Goal: Contribute content: Contribute content

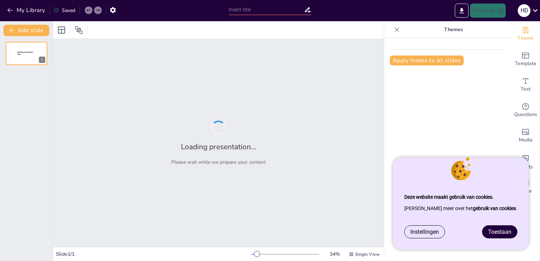
type input "New Sendsteps"
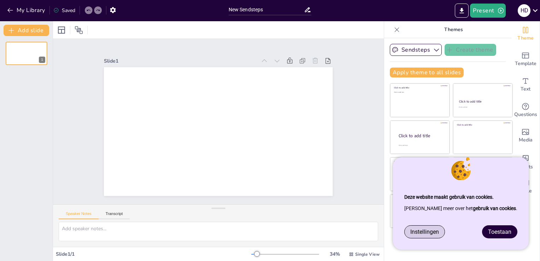
click at [435, 230] on span "Instellingen" at bounding box center [424, 231] width 29 height 7
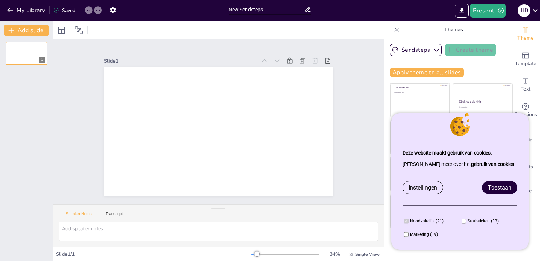
click at [495, 185] on span "Toestaan" at bounding box center [499, 187] width 23 height 7
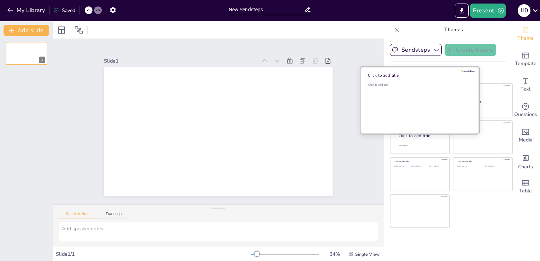
click at [415, 94] on div "Click to add text" at bounding box center [418, 105] width 101 height 44
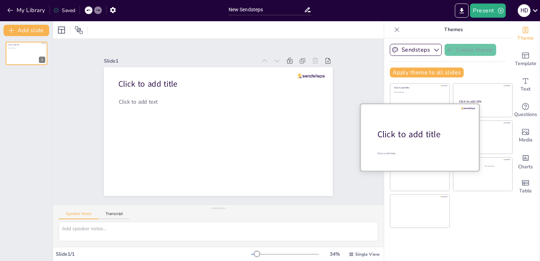
click at [417, 137] on div "Click to add title" at bounding box center [422, 134] width 90 height 12
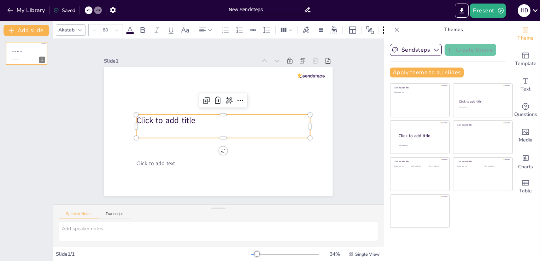
click at [213, 120] on p "Click to add title" at bounding box center [222, 119] width 173 height 11
click at [263, 114] on p "Click to add title" at bounding box center [222, 119] width 173 height 11
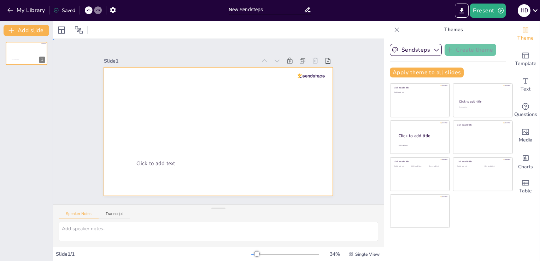
click at [189, 113] on div at bounding box center [218, 131] width 228 height 129
click at [189, 118] on div at bounding box center [218, 131] width 228 height 129
click at [189, 118] on div at bounding box center [227, 117] width 226 height 262
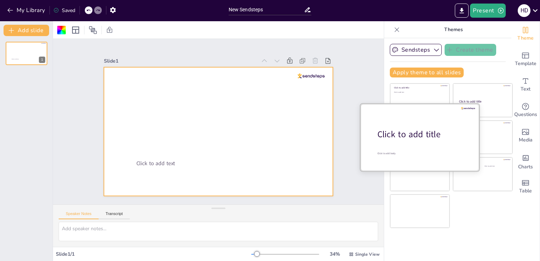
click at [410, 133] on div "Click to add title" at bounding box center [422, 134] width 90 height 12
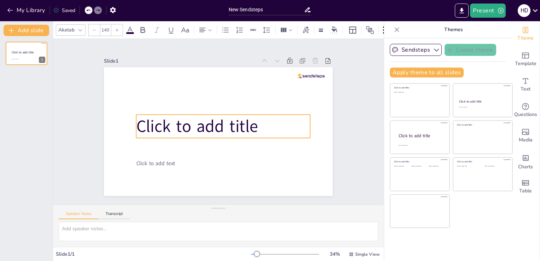
click at [246, 117] on span "Click to add title" at bounding box center [196, 126] width 121 height 23
click at [246, 117] on span "Click to add title" at bounding box center [196, 123] width 123 height 35
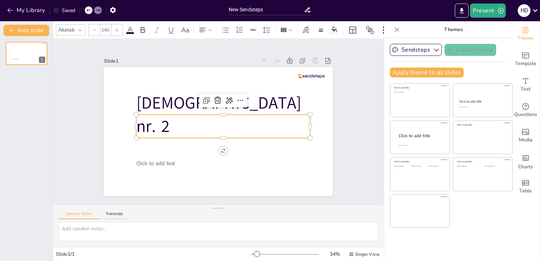
click at [139, 126] on span "bijbelquiz nr. 2" at bounding box center [219, 107] width 169 height 49
click at [226, 97] on icon at bounding box center [229, 100] width 7 height 6
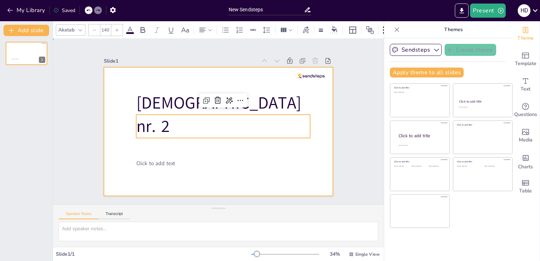
click at [298, 173] on div at bounding box center [218, 131] width 228 height 129
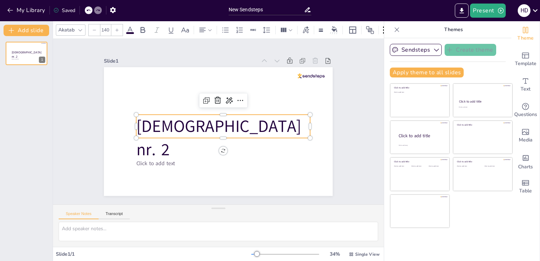
click at [234, 121] on span "Bijbelquiz nr. 2" at bounding box center [218, 138] width 165 height 46
click at [236, 98] on icon at bounding box center [240, 100] width 8 height 8
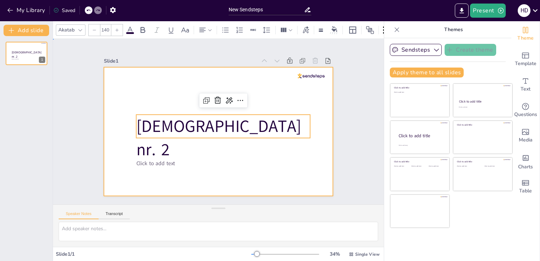
click at [182, 174] on div at bounding box center [217, 130] width 241 height 151
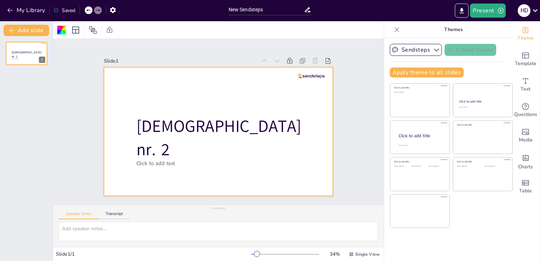
click at [63, 30] on div at bounding box center [61, 30] width 8 height 8
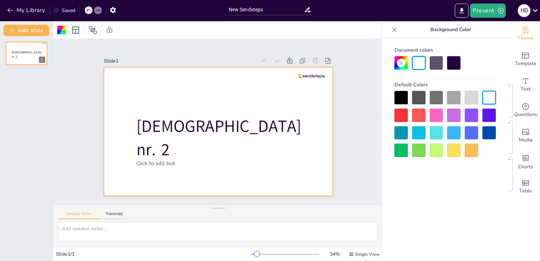
click at [63, 30] on div at bounding box center [61, 30] width 8 height 8
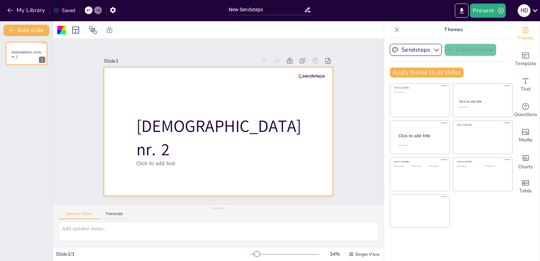
drag, startPoint x: 63, startPoint y: 30, endPoint x: 73, endPoint y: 43, distance: 16.5
click at [73, 43] on div "Slide 1 Click to add text Bijbelquiz nr. 2 Speaker Notes Transcript Slide 1 / 1…" at bounding box center [218, 140] width 331 height 239
click at [222, 89] on div at bounding box center [217, 131] width 241 height 152
click at [60, 31] on div at bounding box center [61, 30] width 8 height 8
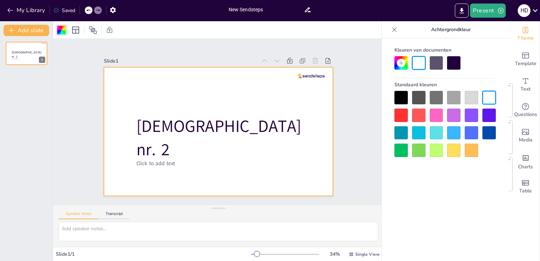
click at [288, 13] on input "New Sendsteps" at bounding box center [266, 10] width 76 height 10
type input "N"
type input "bijbelquiz nr 2"
click at [247, 41] on div "Slide 1 Click to add text Bijbelquiz nr. 2" at bounding box center [218, 121] width 346 height 199
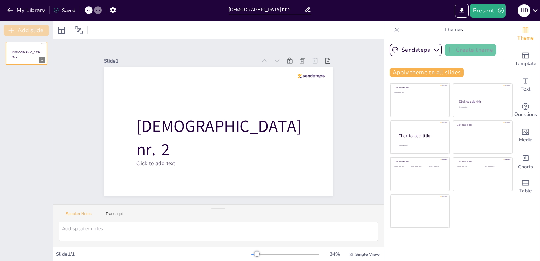
click at [20, 29] on button "Add slide" at bounding box center [27, 30] width 46 height 11
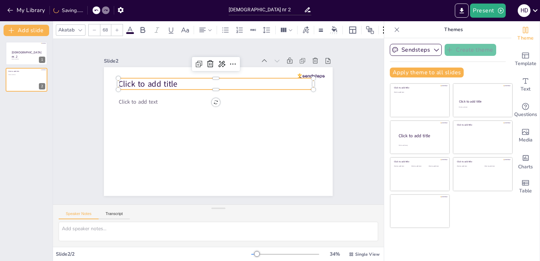
click at [189, 81] on p "Click to add title" at bounding box center [244, 94] width 139 height 153
click at [192, 81] on p "Click to add title" at bounding box center [219, 84] width 195 height 32
click at [174, 78] on p "Click to add title" at bounding box center [219, 84] width 195 height 32
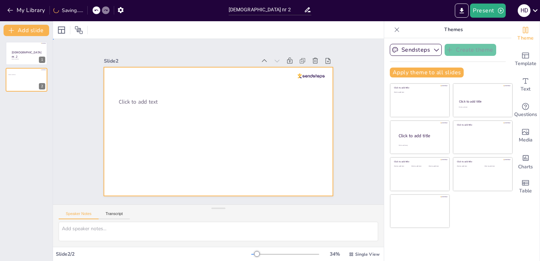
click at [125, 81] on div at bounding box center [216, 130] width 250 height 173
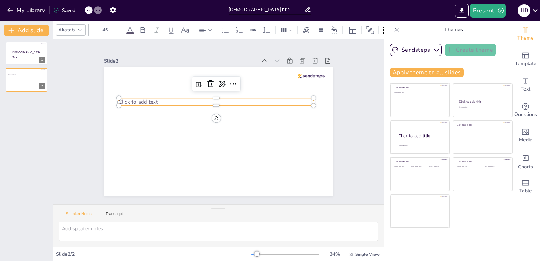
click at [124, 99] on span "Click to add text" at bounding box center [140, 93] width 39 height 11
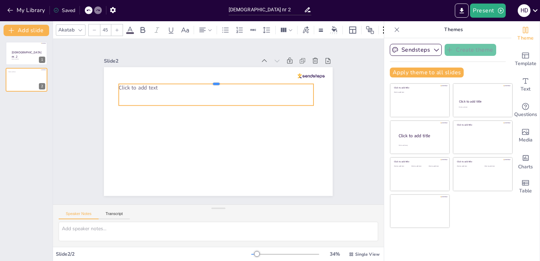
drag, startPoint x: 213, startPoint y: 95, endPoint x: 210, endPoint y: 81, distance: 14.3
click at [210, 81] on div at bounding box center [216, 81] width 194 height 6
click at [156, 85] on p "Click to add text" at bounding box center [216, 87] width 194 height 7
click at [156, 85] on p "Click to add text" at bounding box center [220, 87] width 194 height 28
click at [155, 84] on p "Click to add text" at bounding box center [216, 87] width 194 height 7
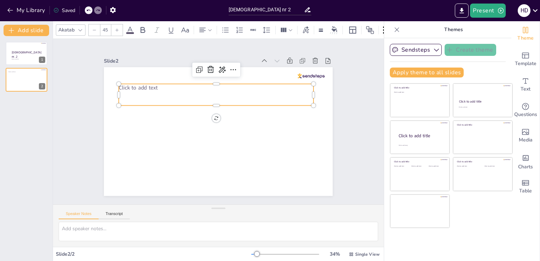
click at [155, 83] on p "Click to add text" at bounding box center [220, 88] width 194 height 28
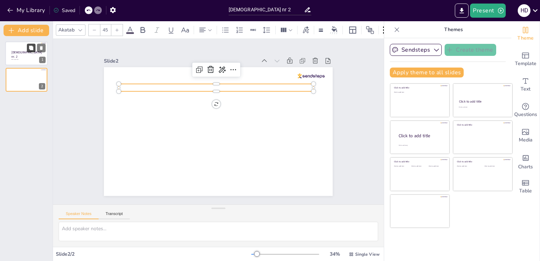
click at [31, 52] on button at bounding box center [31, 47] width 8 height 8
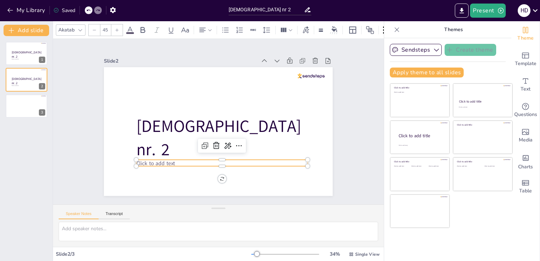
click at [187, 161] on p "Click to add text" at bounding box center [221, 163] width 171 height 7
click at [187, 161] on p "Click to add text" at bounding box center [217, 163] width 171 height 25
click at [28, 55] on div at bounding box center [26, 53] width 42 height 24
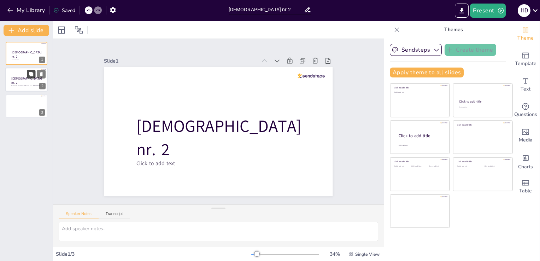
click at [28, 78] on button at bounding box center [31, 74] width 8 height 8
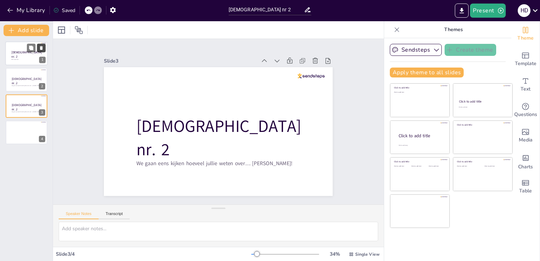
click at [42, 47] on icon at bounding box center [41, 48] width 5 height 5
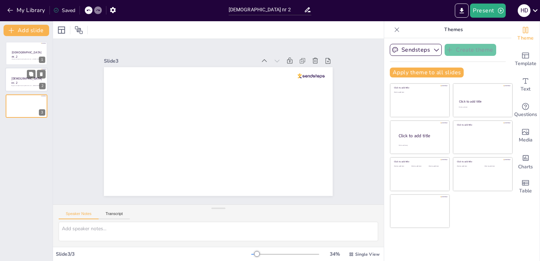
click at [18, 77] on span "Bijbelquiz nr. 2" at bounding box center [26, 81] width 31 height 8
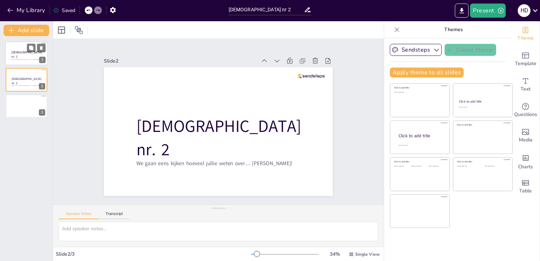
click at [18, 54] on span "Bijbelquiz nr. 2" at bounding box center [26, 54] width 31 height 8
click at [21, 73] on div at bounding box center [26, 80] width 42 height 24
click at [42, 72] on icon at bounding box center [41, 74] width 5 height 5
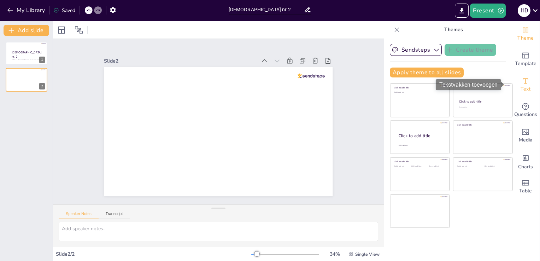
click at [520, 87] on span "Text" at bounding box center [525, 89] width 10 height 8
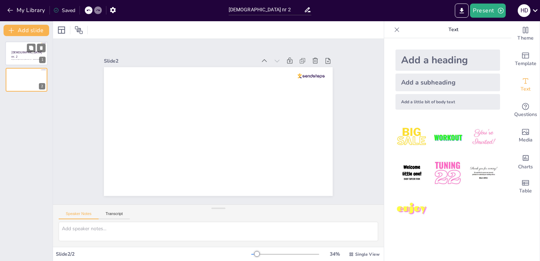
click at [27, 59] on span "We gaan eens kijken hoeveel jullie weten over… David!" at bounding box center [25, 59] width 29 height 1
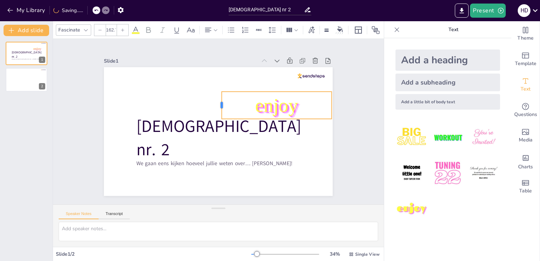
drag, startPoint x: 235, startPoint y: 100, endPoint x: 217, endPoint y: 95, distance: 19.0
click at [217, 95] on div at bounding box center [220, 105] width 8 height 28
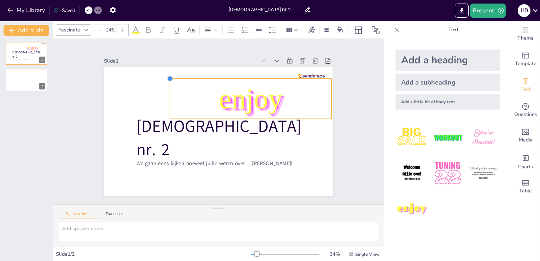
type input "247.3"
drag, startPoint x: 216, startPoint y: 88, endPoint x: 176, endPoint y: 74, distance: 43.3
click at [176, 74] on div "We gaan eens kijken hoeveel jullie weten over… David! Bijbelquiz nr. 2 enjoy" at bounding box center [217, 131] width 241 height 152
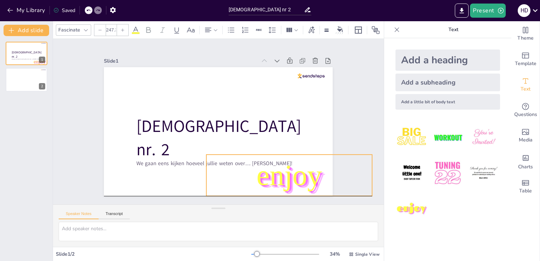
drag, startPoint x: 272, startPoint y: 101, endPoint x: 312, endPoint y: 176, distance: 85.2
click at [312, 176] on span "enjoy" at bounding box center [283, 181] width 69 height 39
click at [346, 108] on div "Slide 1 We gaan eens kijken hoeveel jullie weten over… David! Bijbelquiz nr. 2 …" at bounding box center [218, 122] width 282 height 176
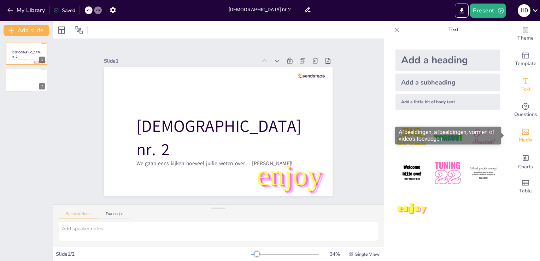
click at [521, 132] on icon "Add images, graphics, shapes or video" at bounding box center [525, 131] width 8 height 8
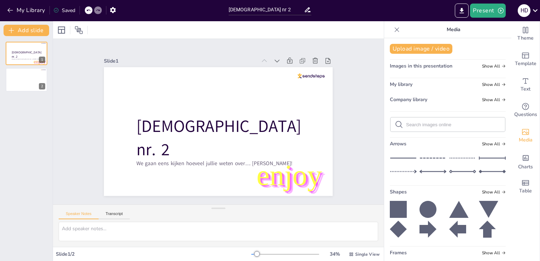
click at [463, 69] on div "Images in this presentation Show All" at bounding box center [447, 68] width 116 height 10
click at [482, 65] on span "Show All" at bounding box center [494, 66] width 24 height 5
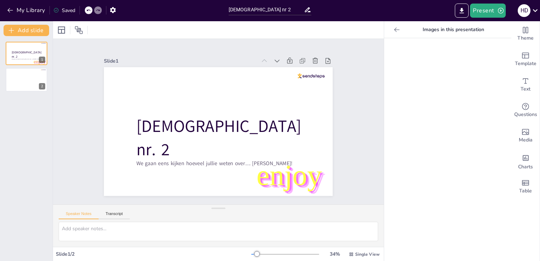
click at [393, 27] on icon at bounding box center [396, 29] width 7 height 7
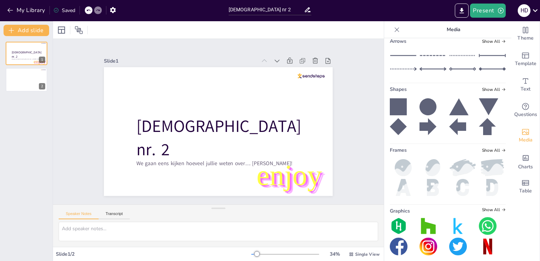
scroll to position [108, 0]
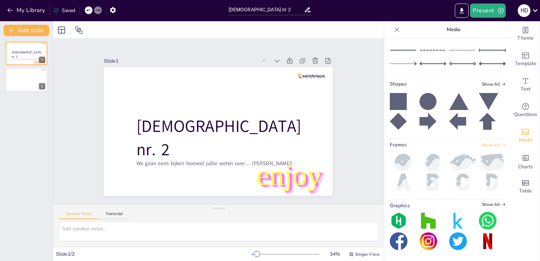
click at [501, 144] on icon at bounding box center [503, 145] width 4 height 4
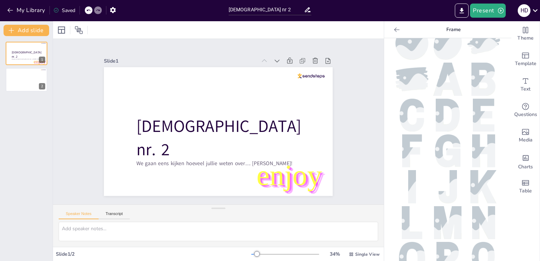
scroll to position [0, 0]
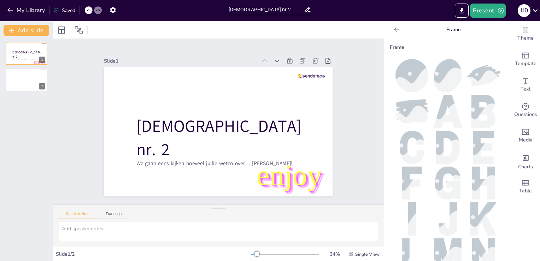
click at [393, 30] on icon at bounding box center [396, 29] width 7 height 7
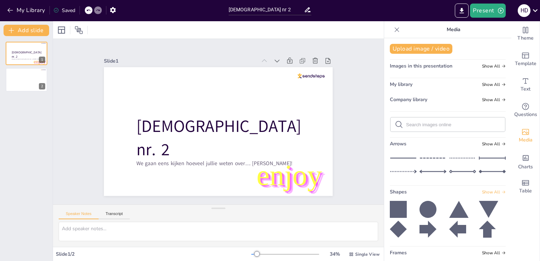
click at [489, 190] on span "Show All" at bounding box center [494, 191] width 24 height 5
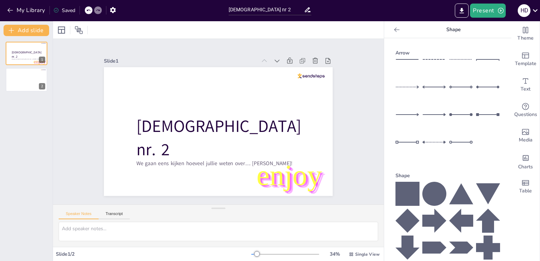
click at [393, 29] on icon at bounding box center [396, 29] width 7 height 7
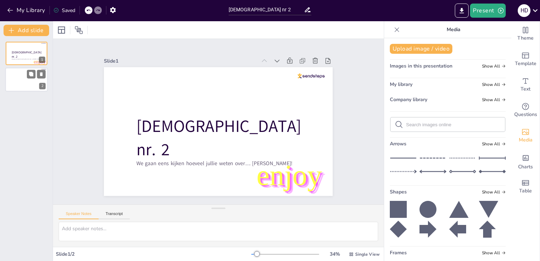
click at [31, 82] on div at bounding box center [26, 80] width 42 height 24
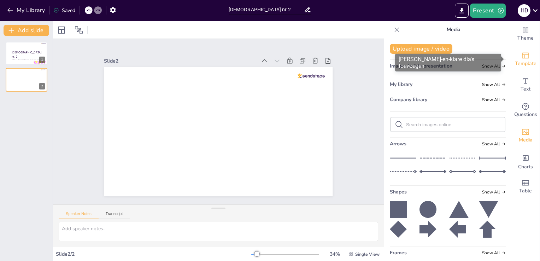
click at [520, 65] on span "Template" at bounding box center [525, 64] width 22 height 8
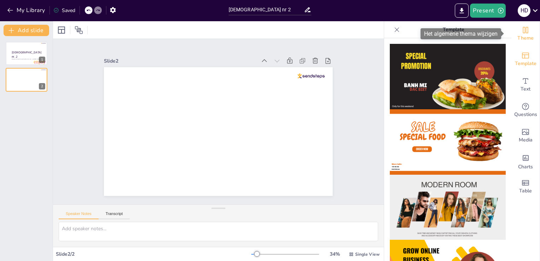
click at [523, 38] on span "Theme" at bounding box center [525, 38] width 16 height 8
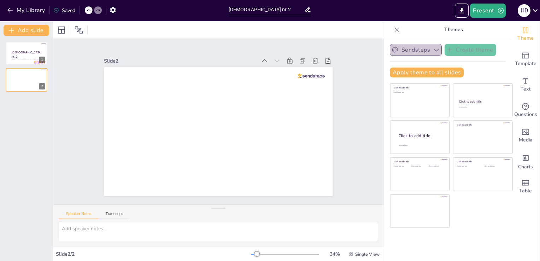
click at [433, 47] on icon "button" at bounding box center [436, 49] width 7 height 7
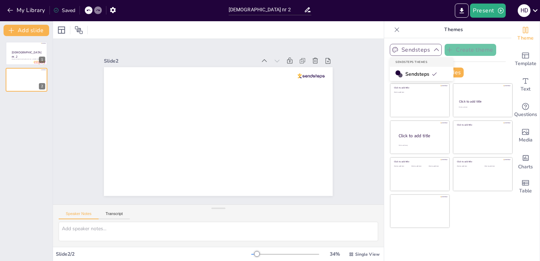
click at [431, 72] on icon at bounding box center [434, 74] width 6 height 6
click at [115, 8] on icon "button" at bounding box center [113, 10] width 6 height 6
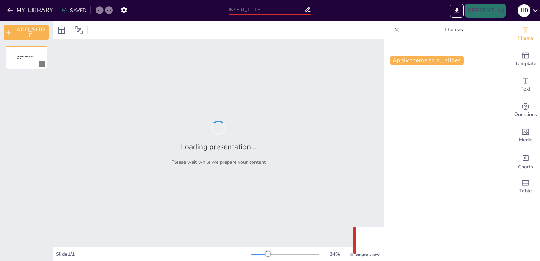
type input "New Sendsteps"
